Goal: Task Accomplishment & Management: Use online tool/utility

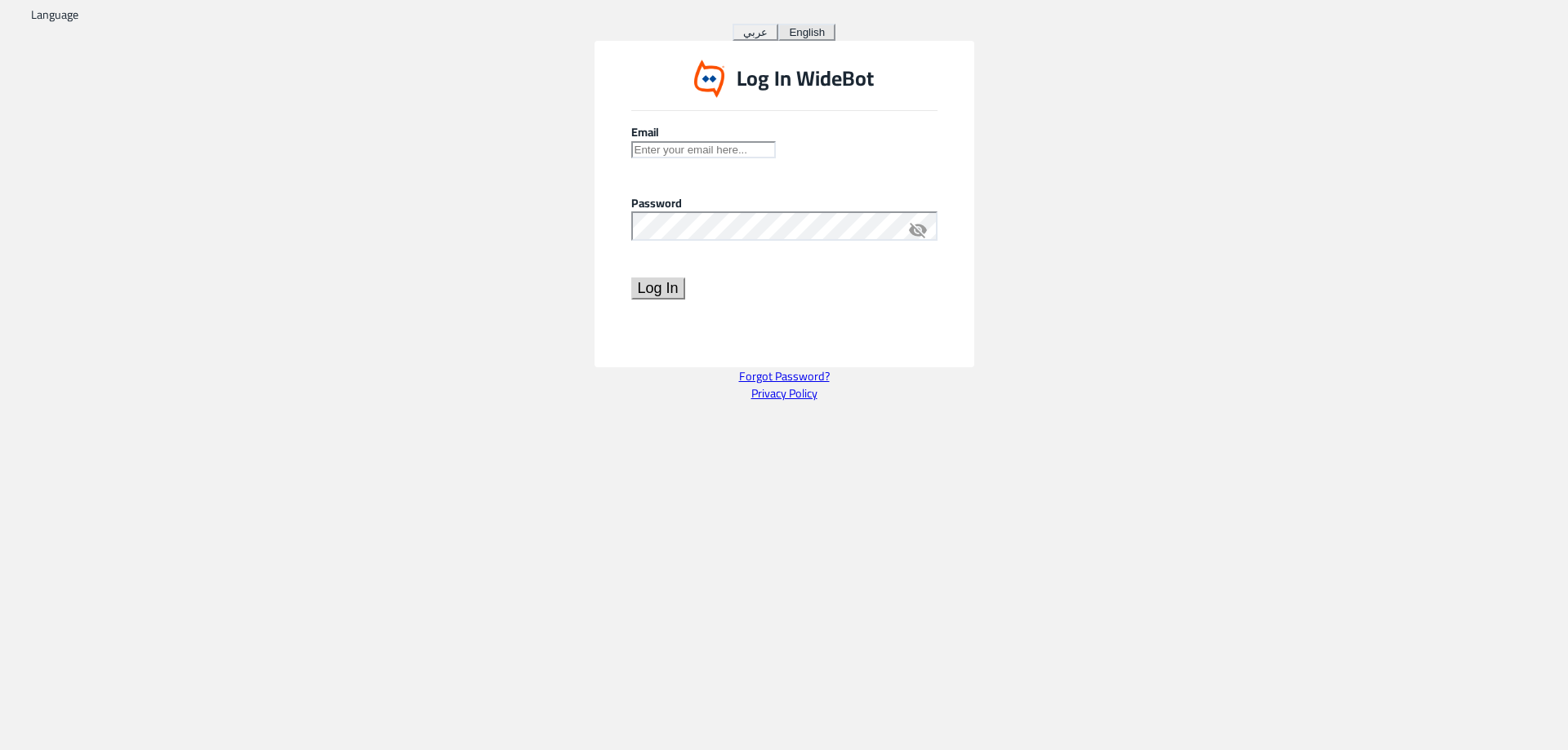
type input "[EMAIL_ADDRESS][DOMAIN_NAME]"
click at [844, 265] on div "Password visibility_off" at bounding box center [785, 230] width 306 height 71
click at [685, 299] on button "Log In" at bounding box center [658, 289] width 54 height 22
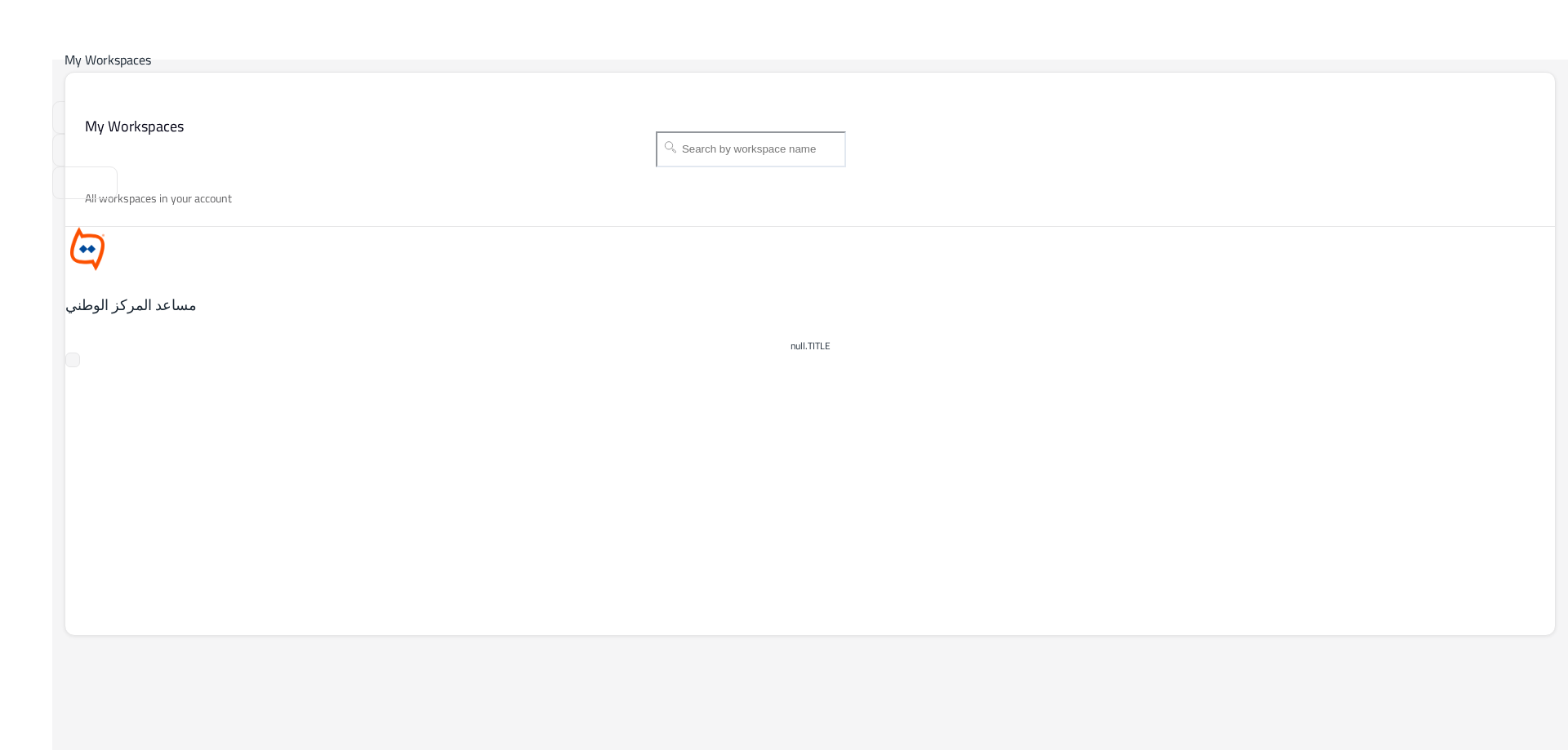
click at [272, 296] on h5 "مساعد المركز الوطني" at bounding box center [334, 305] width 537 height 20
